Goal: Information Seeking & Learning: Understand process/instructions

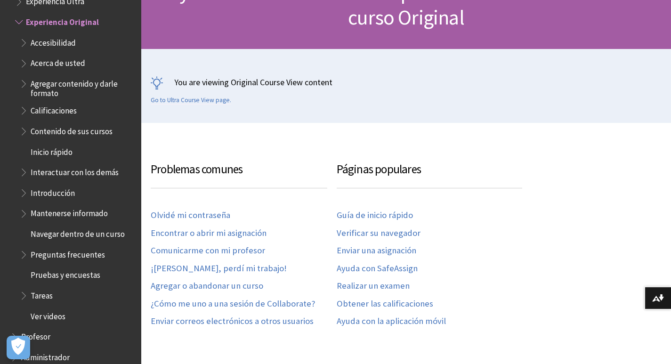
scroll to position [141, 0]
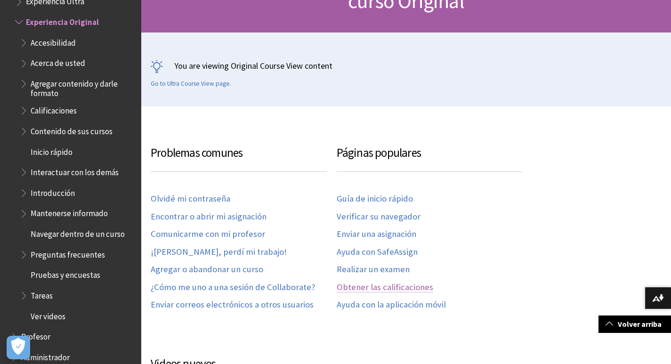
click at [366, 288] on link "Obtener las calificaciones" at bounding box center [385, 287] width 97 height 11
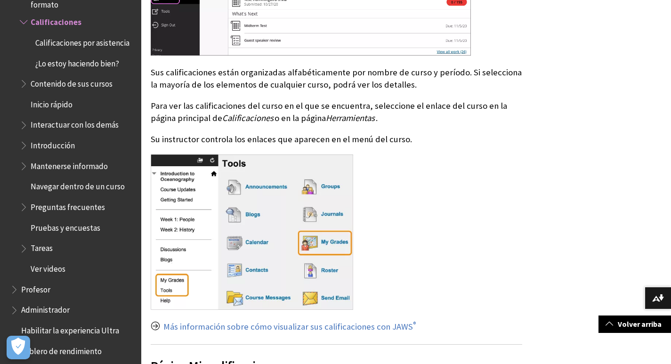
scroll to position [565, 0]
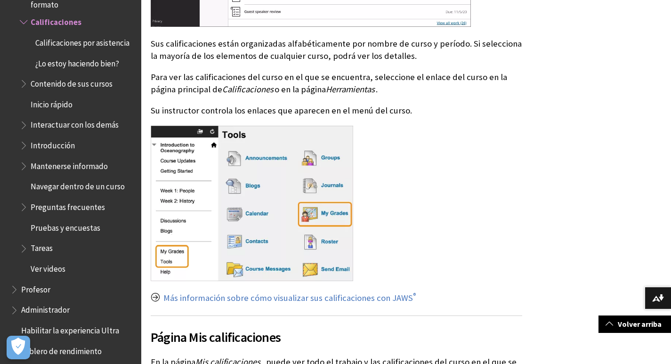
click at [69, 150] on span "Introducción" at bounding box center [53, 144] width 44 height 13
